Goal: Task Accomplishment & Management: Manage account settings

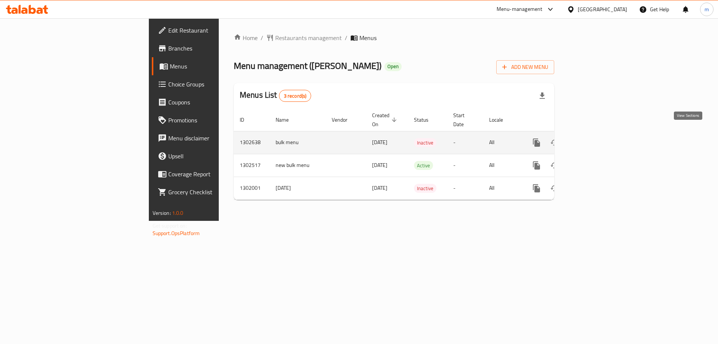
click at [600, 134] on link "enhanced table" at bounding box center [591, 143] width 18 height 18
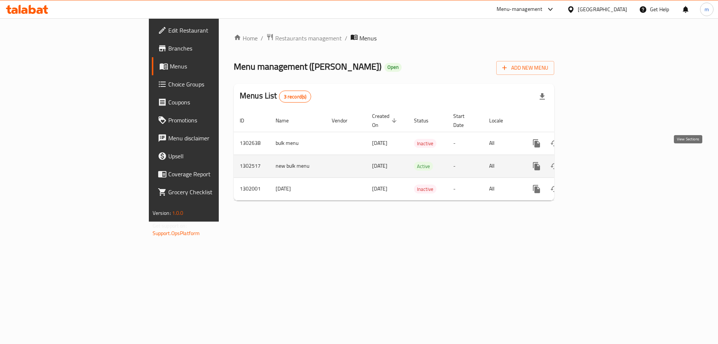
click at [595, 162] on icon "enhanced table" at bounding box center [590, 166] width 9 height 9
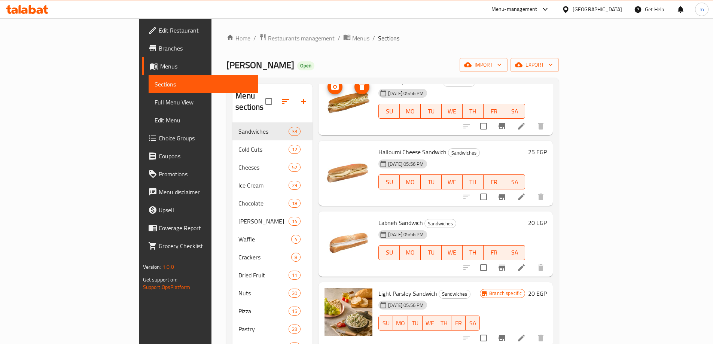
scroll to position [112, 0]
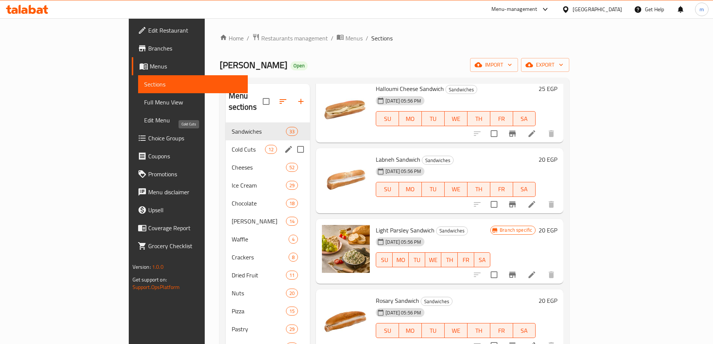
click at [232, 145] on span "Cold Cuts" at bounding box center [248, 149] width 33 height 9
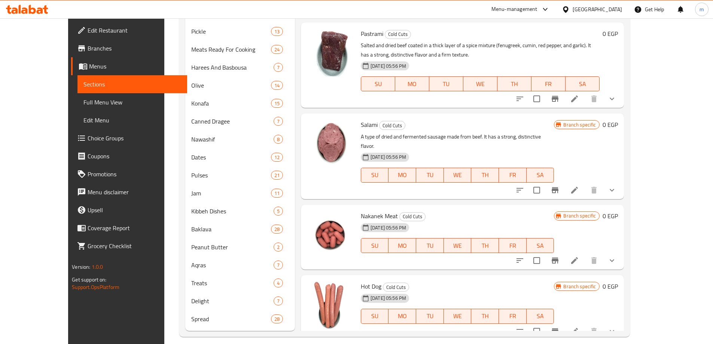
scroll to position [510, 0]
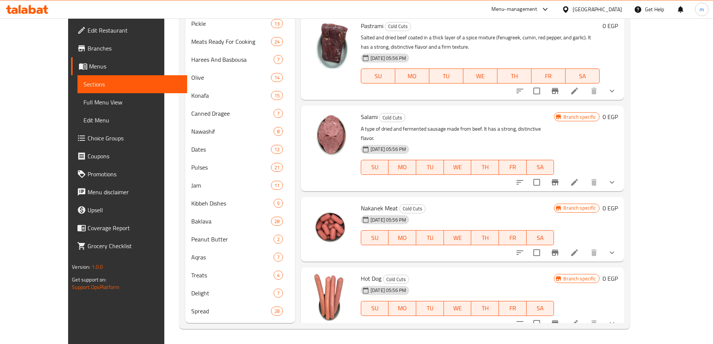
click at [361, 273] on span "Hot Dog" at bounding box center [371, 278] width 21 height 11
click at [579, 319] on icon at bounding box center [574, 323] width 9 height 9
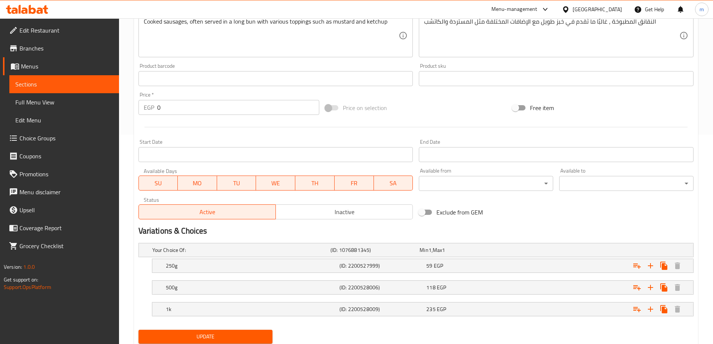
scroll to position [234, 0]
